Goal: Communication & Community: Ask a question

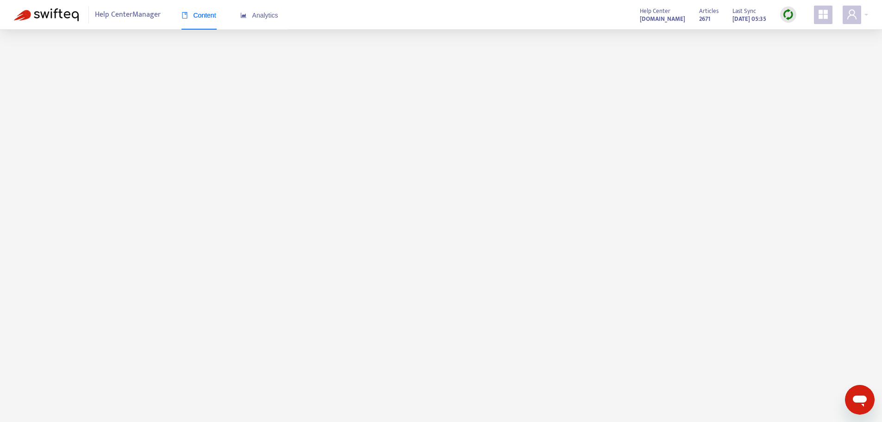
click at [869, 396] on div "Open messaging window" at bounding box center [860, 400] width 28 height 28
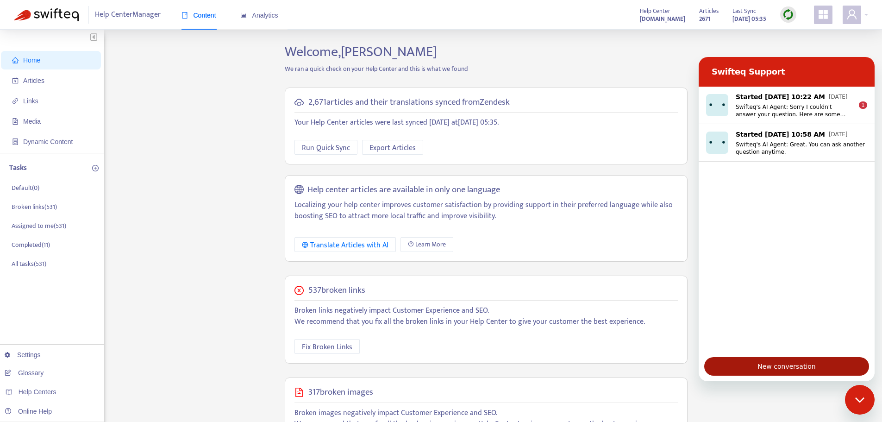
click at [790, 365] on span "New conversation" at bounding box center [787, 366] width 58 height 11
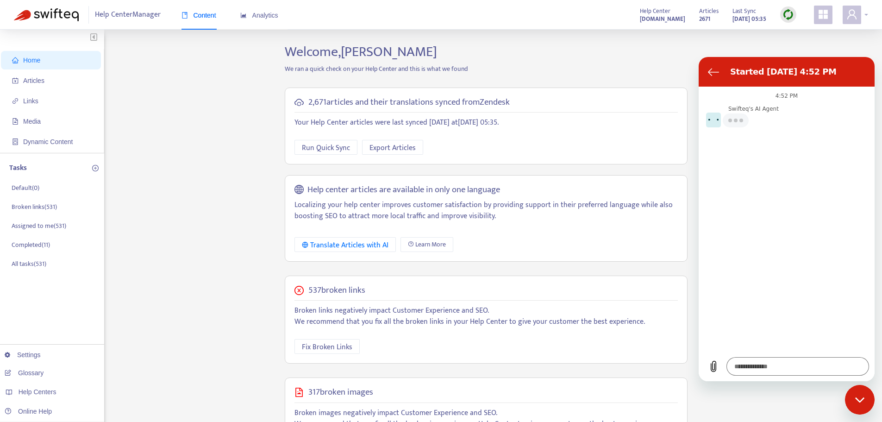
click at [860, 19] on span at bounding box center [852, 15] width 19 height 19
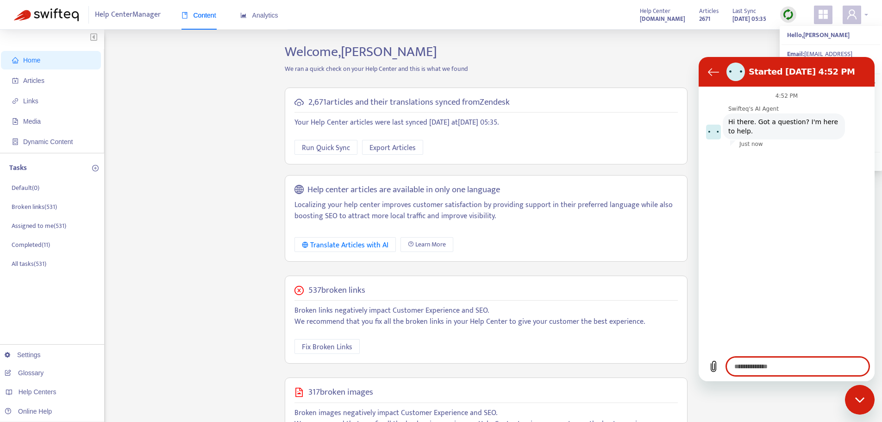
click at [860, 18] on span at bounding box center [852, 15] width 19 height 19
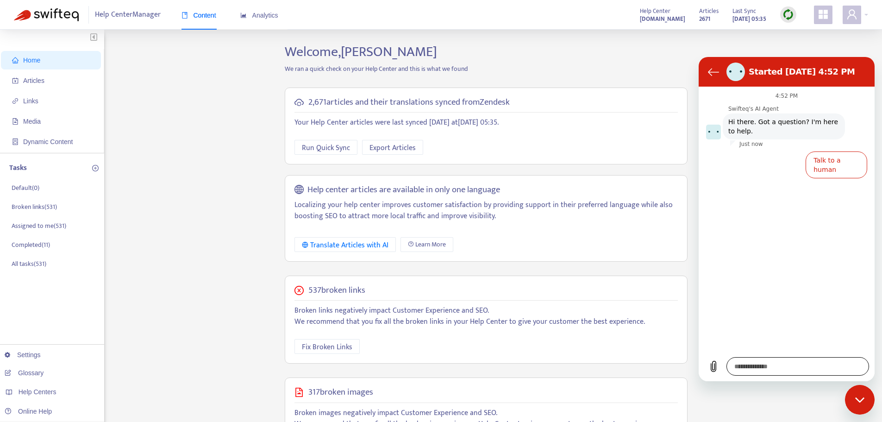
click at [790, 368] on textarea at bounding box center [798, 366] width 143 height 19
click at [780, 366] on textarea at bounding box center [798, 366] width 143 height 19
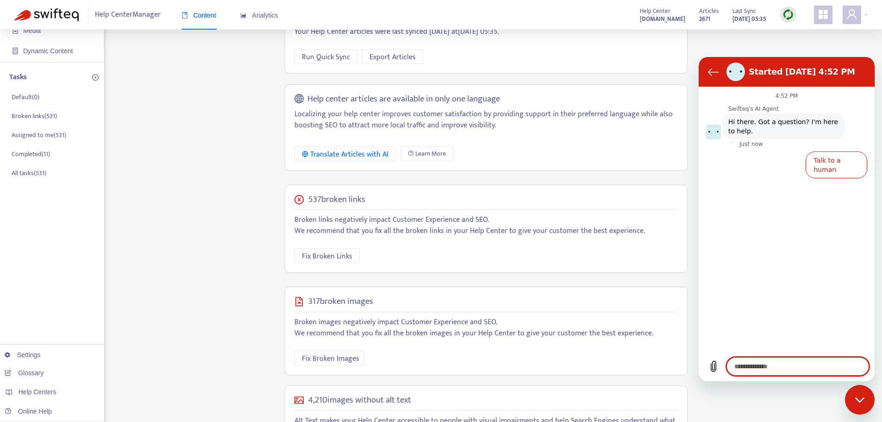
scroll to position [164, 0]
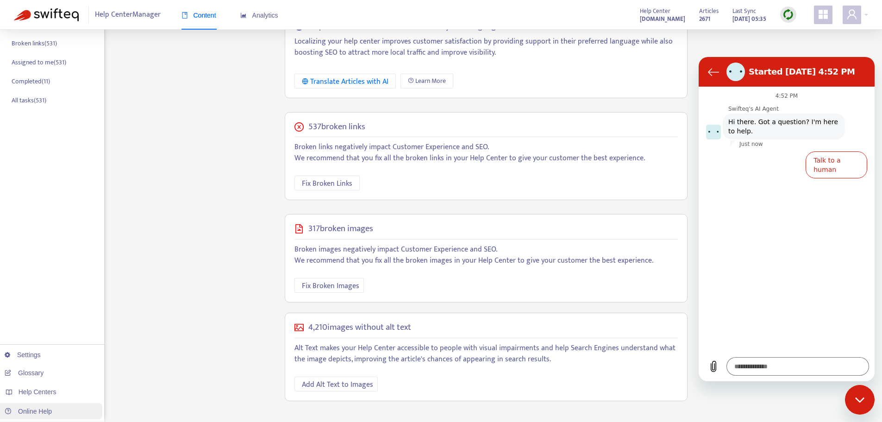
click at [43, 410] on link "Online Help" at bounding box center [28, 411] width 47 height 7
type textarea "*"
